Goal: Information Seeking & Learning: Compare options

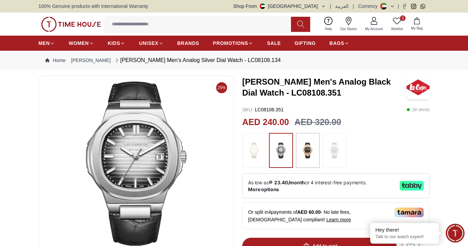
click at [311, 137] on img at bounding box center [307, 151] width 17 height 28
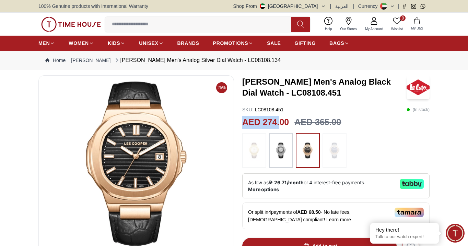
drag, startPoint x: 243, startPoint y: 122, endPoint x: 275, endPoint y: 121, distance: 32.6
click at [275, 121] on h2 "AED 274.00" at bounding box center [265, 122] width 47 height 13
drag, startPoint x: 241, startPoint y: 123, endPoint x: 285, endPoint y: 124, distance: 44.3
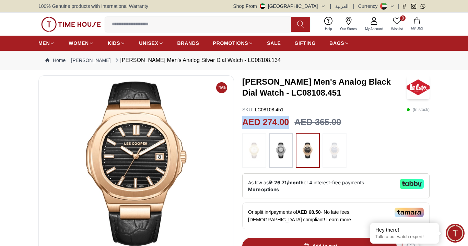
copy h2 "AED 274.00"
